Goal: Information Seeking & Learning: Stay updated

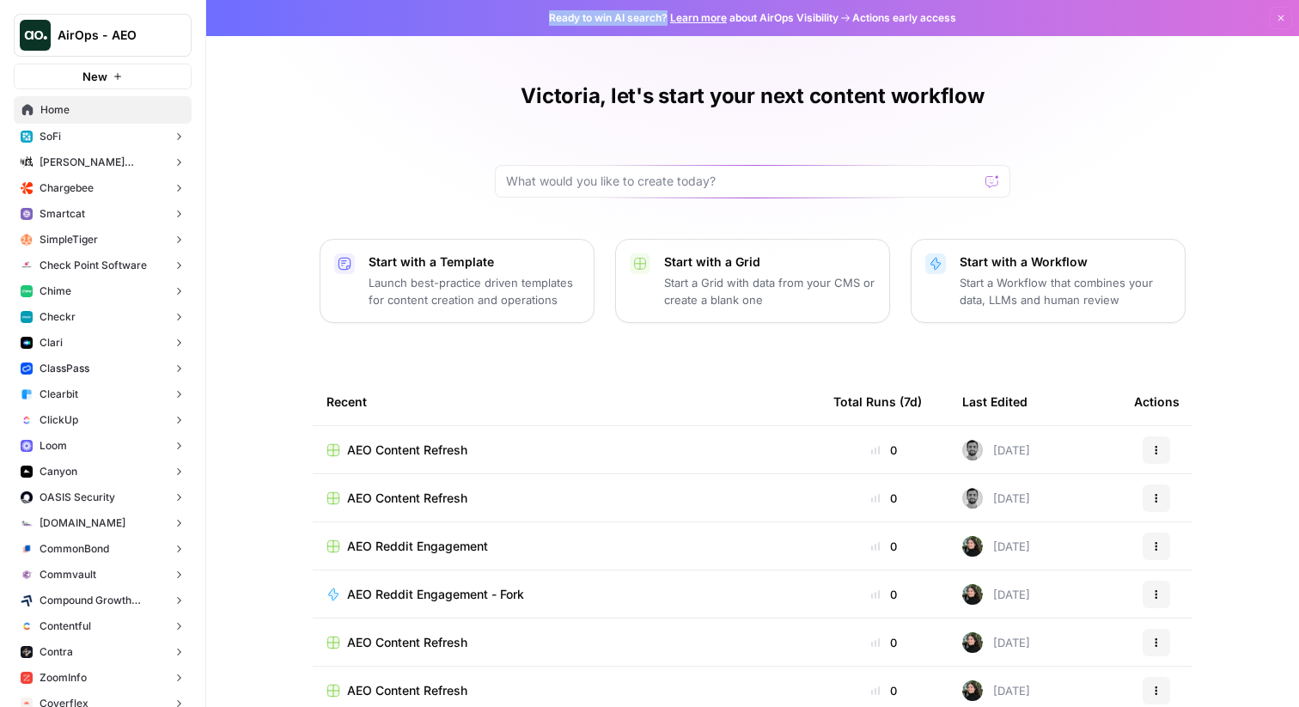
drag, startPoint x: 539, startPoint y: 15, endPoint x: 660, endPoint y: 21, distance: 120.4
click at [661, 21] on div "Ready to win AI search? Learn more about AirOps Visibility Actions early access…" at bounding box center [752, 18] width 1093 height 36
copy span "Ready to win AI search?"
click at [446, 43] on div "Victoria, let's start your next content workflow Start with a Template Launch b…" at bounding box center [752, 395] width 1093 height 790
click at [786, 57] on div "Victoria, let's start your next content workflow Start with a Template Launch b…" at bounding box center [752, 395] width 1093 height 790
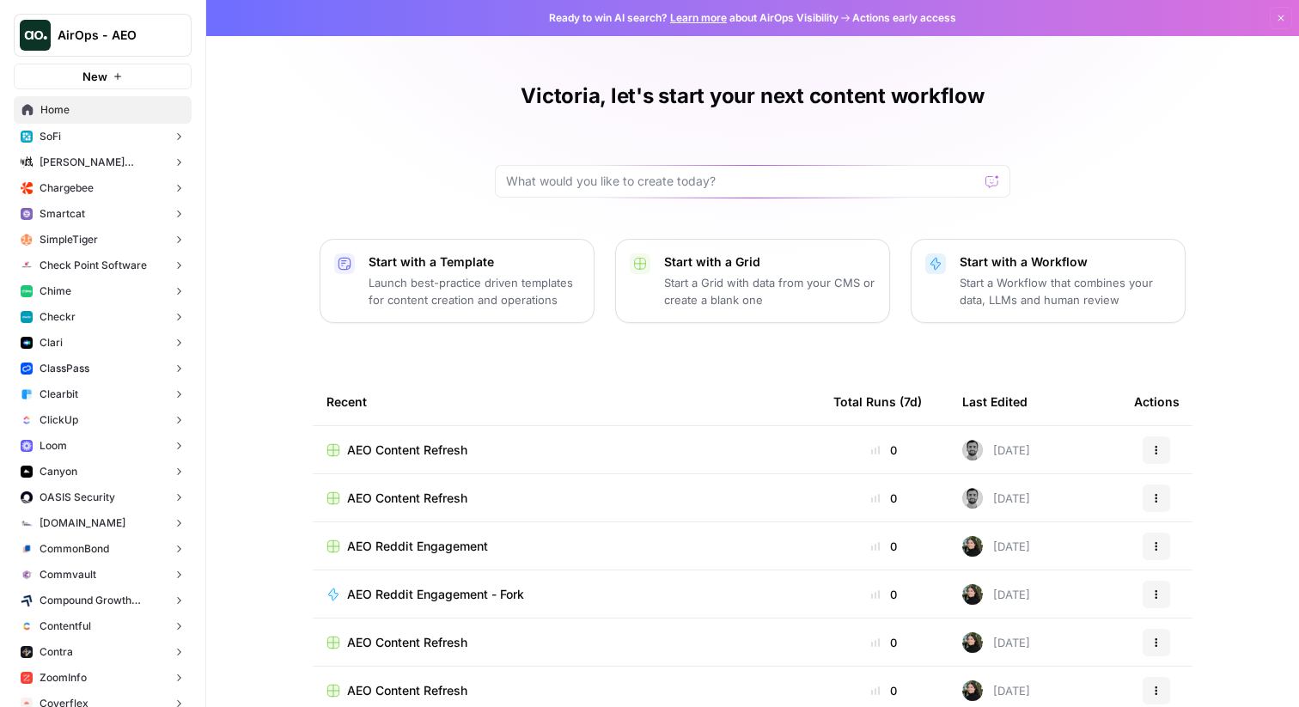
click at [304, 57] on div "Victoria, let's start your next content workflow Start with a Template Launch b…" at bounding box center [752, 395] width 1093 height 790
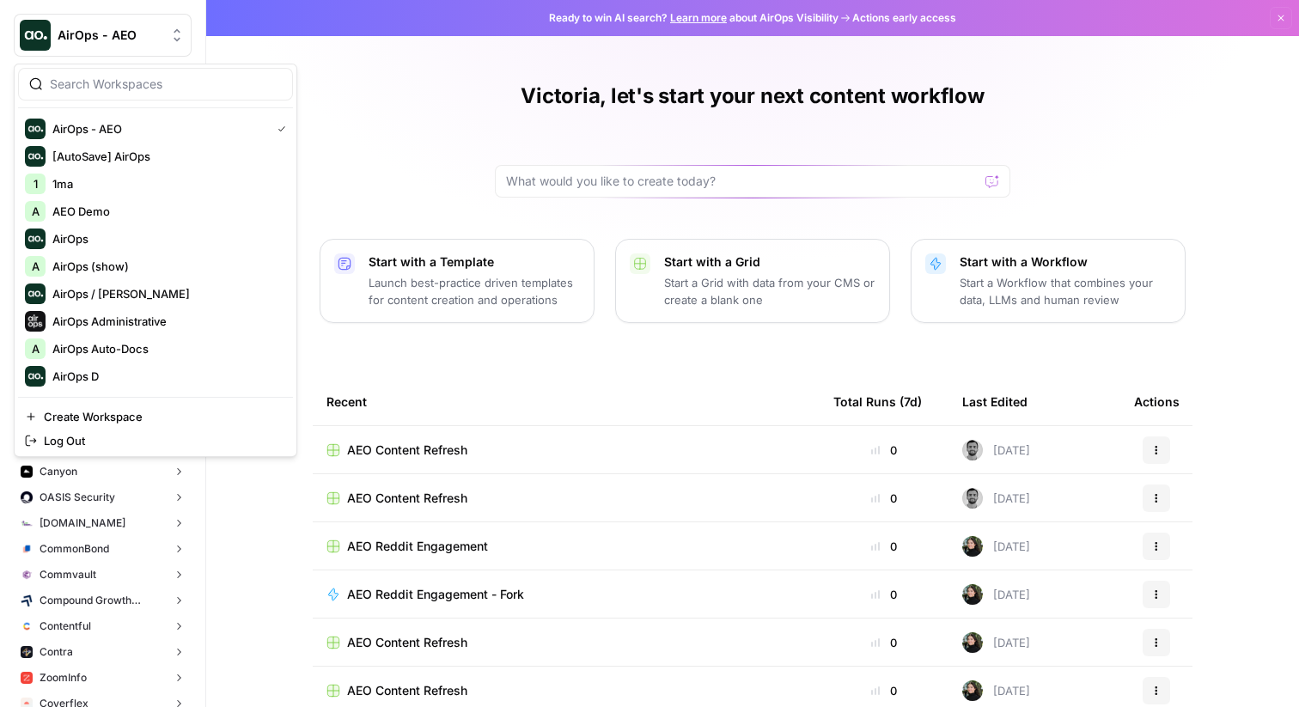
click at [122, 45] on button "AirOps - AEO" at bounding box center [103, 35] width 178 height 43
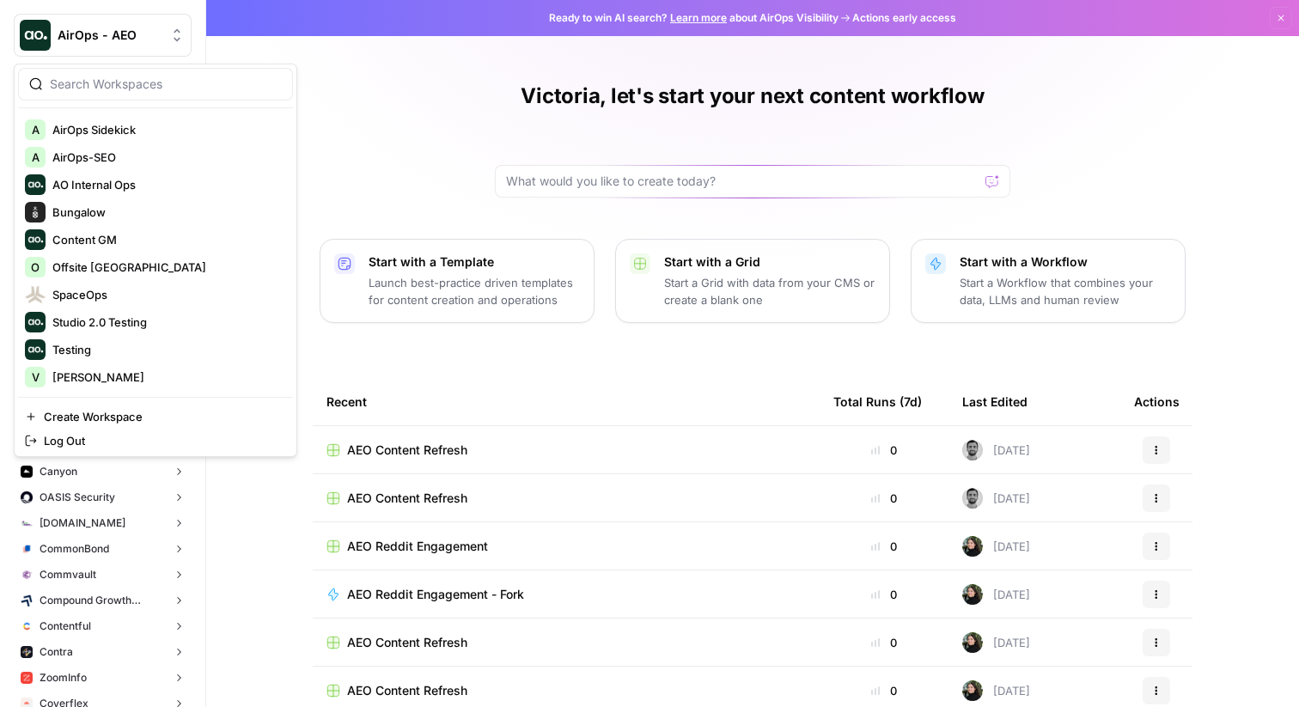
scroll to position [357, 0]
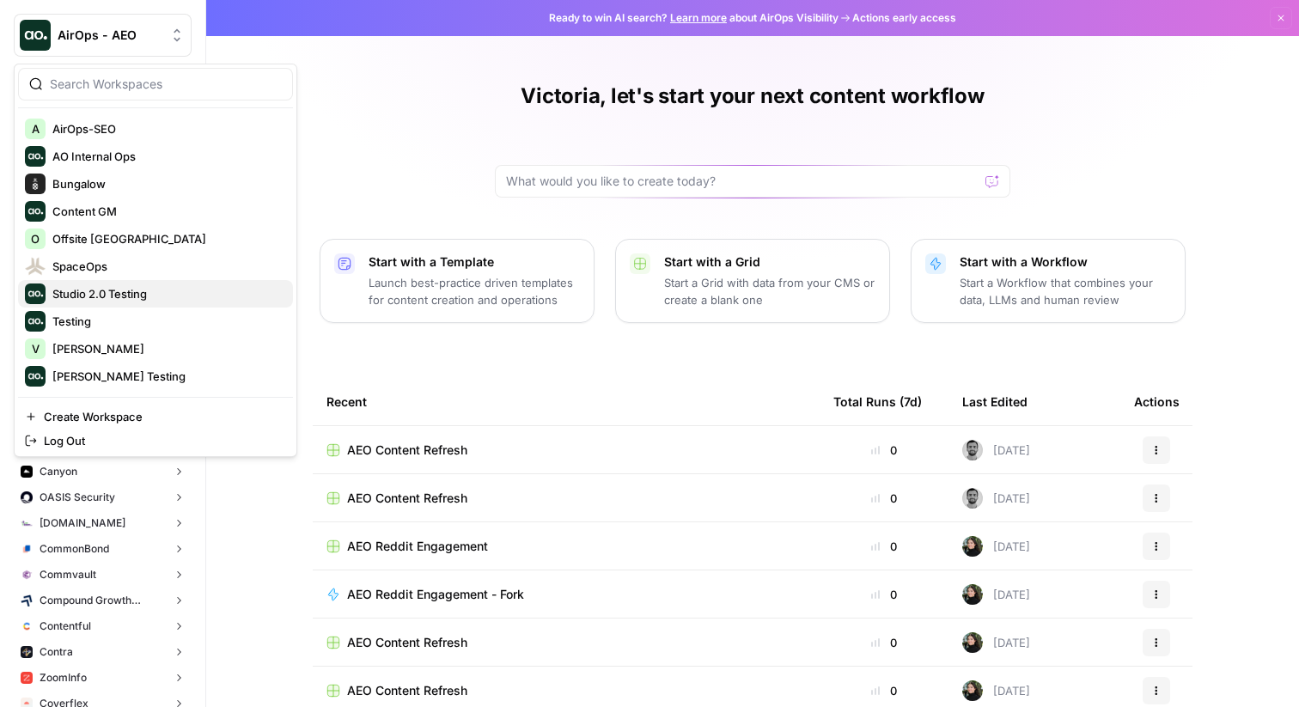
click at [93, 296] on span "Studio 2.0 Testing" at bounding box center [165, 293] width 227 height 17
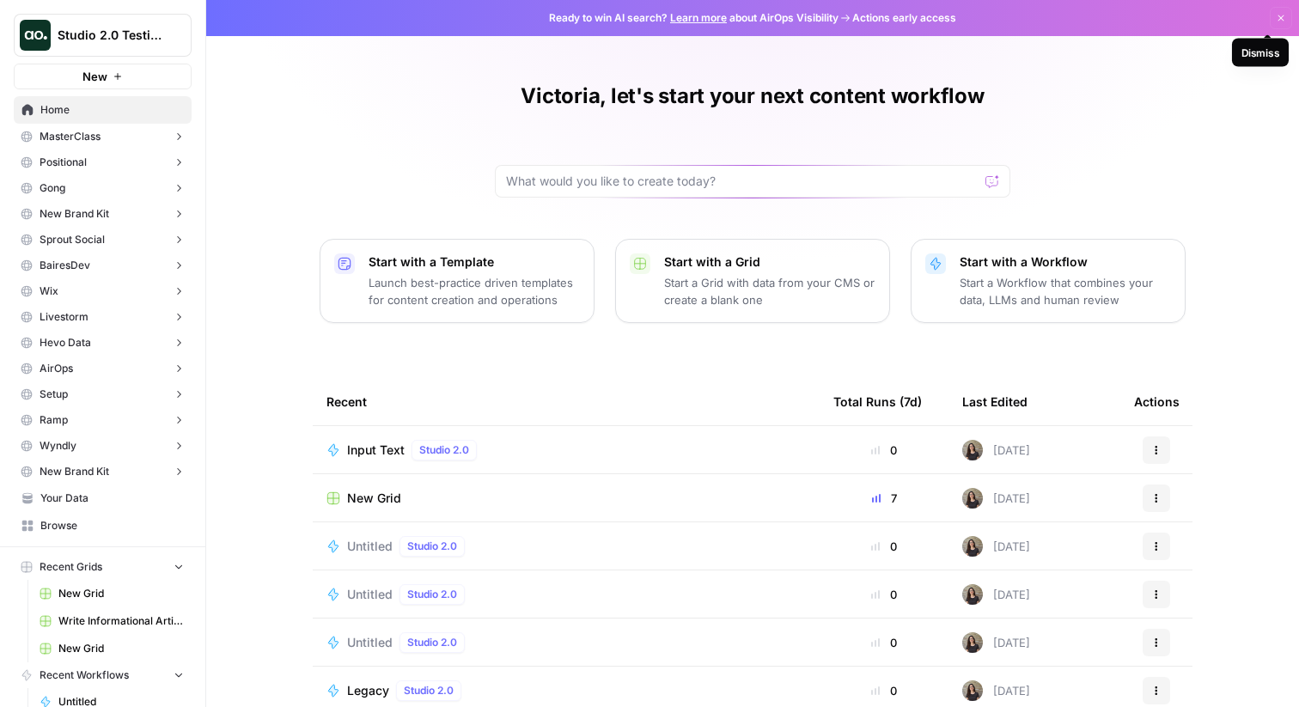
click at [1275, 16] on icon "button" at bounding box center [1280, 18] width 10 height 10
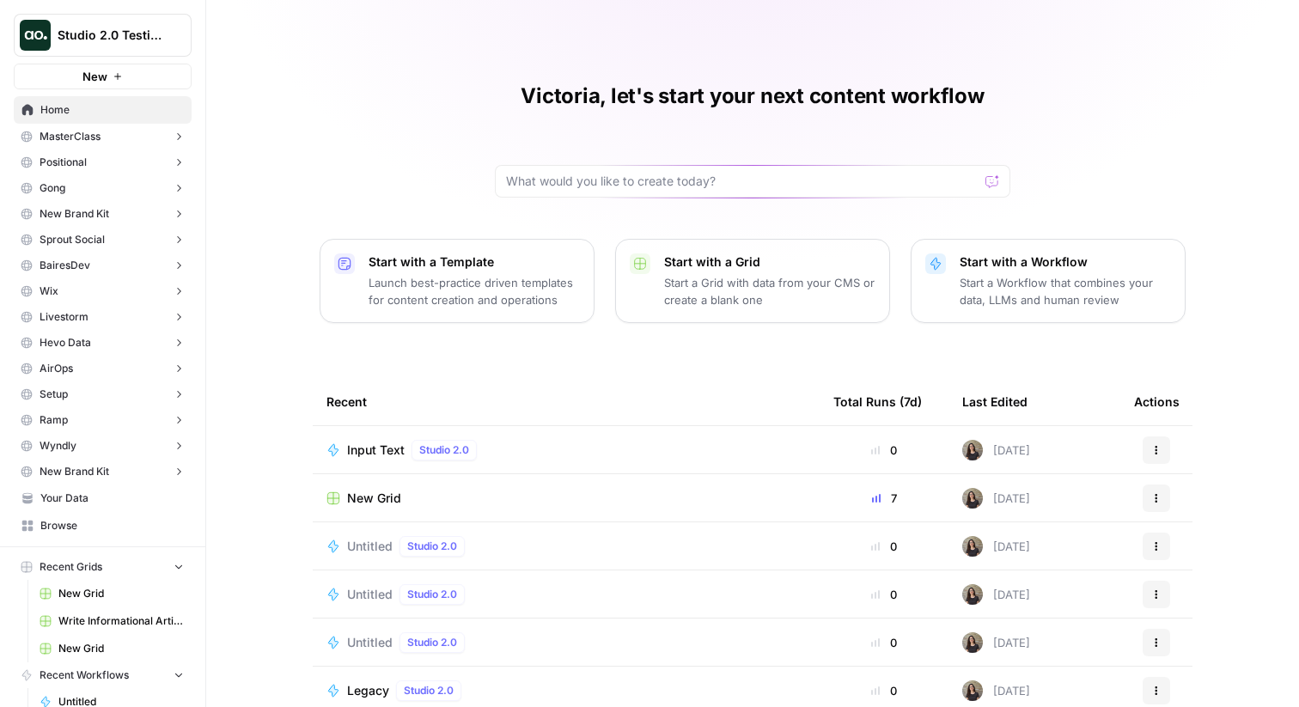
click at [788, 53] on div "Victoria, let's start your next content workflow Start with a Template Launch b…" at bounding box center [752, 395] width 1093 height 790
click at [385, 123] on div "Victoria, let's start your next content workflow Start with a Template Launch b…" at bounding box center [752, 395] width 1093 height 790
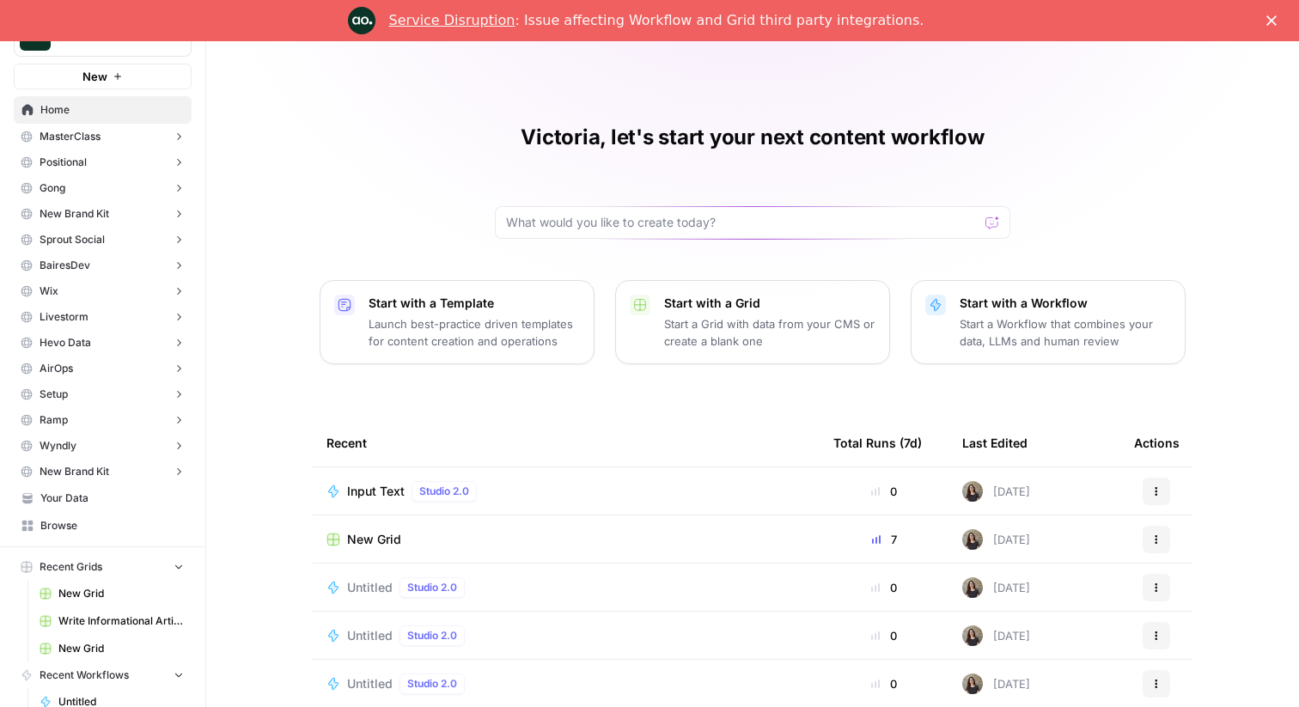
click at [487, 21] on link "Service Disruption" at bounding box center [452, 20] width 126 height 16
click at [1272, 12] on div "Service Disruption : Issue affecting Workflow and Grid third party integrations." at bounding box center [649, 20] width 1299 height 27
click at [368, 113] on div "Victoria, let's start your next content workflow Start with a Template Launch b…" at bounding box center [752, 436] width 1093 height 790
